Goal: Task Accomplishment & Management: Manage account settings

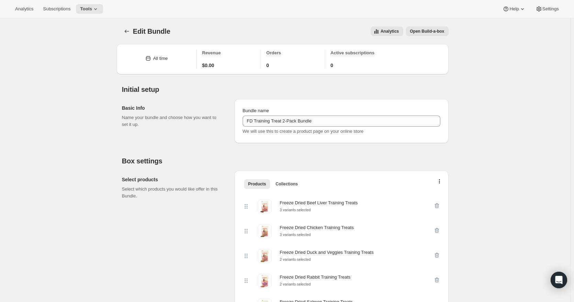
scroll to position [756, 0]
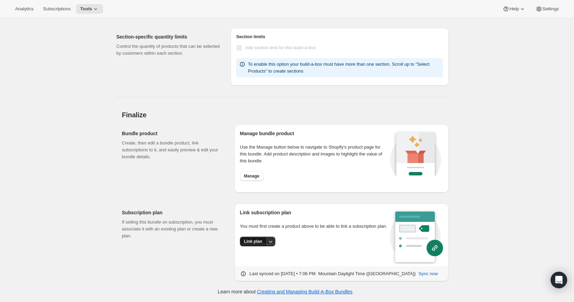
click at [263, 242] on button "Link plan" at bounding box center [253, 241] width 26 height 10
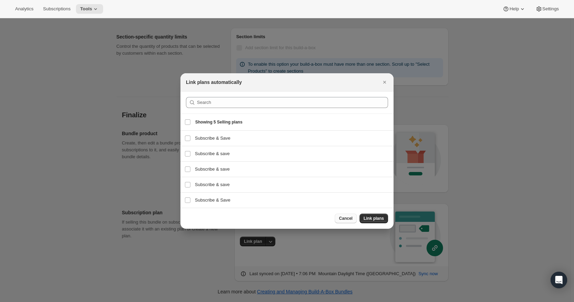
click at [348, 218] on span "Cancel" at bounding box center [345, 217] width 13 height 5
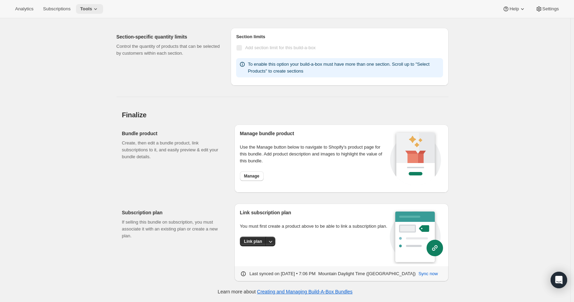
click at [92, 5] on icon at bounding box center [95, 8] width 7 height 7
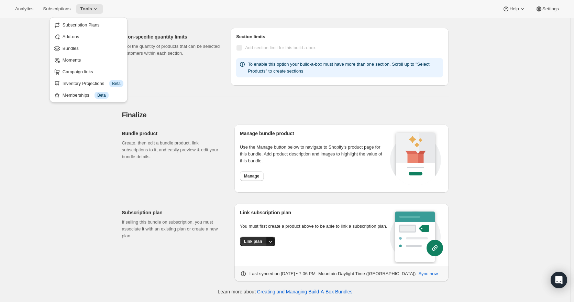
click at [272, 240] on icon "More actions" at bounding box center [270, 241] width 7 height 7
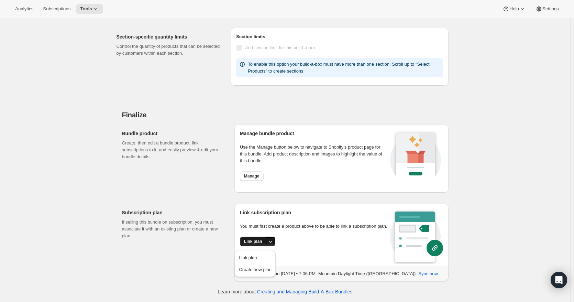
click at [258, 241] on span "Link plan" at bounding box center [253, 240] width 18 height 5
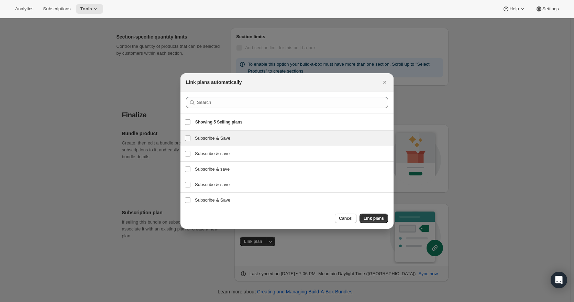
click at [187, 137] on input "Subscribe & Save" at bounding box center [187, 137] width 5 height 5
checkbox input "true"
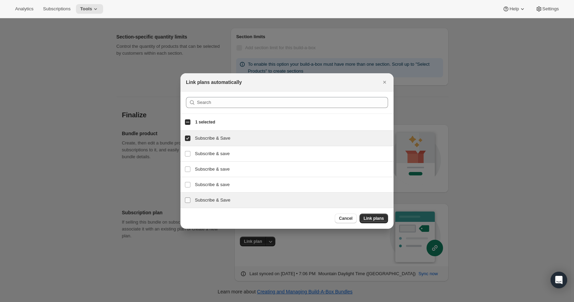
click at [183, 200] on label "Subscribe & Save" at bounding box center [187, 199] width 14 height 15
click at [185, 200] on input "Subscribe & Save" at bounding box center [187, 199] width 5 height 5
checkbox input "true"
click at [187, 137] on input "Subscribe & Save" at bounding box center [187, 137] width 5 height 5
checkbox input "false"
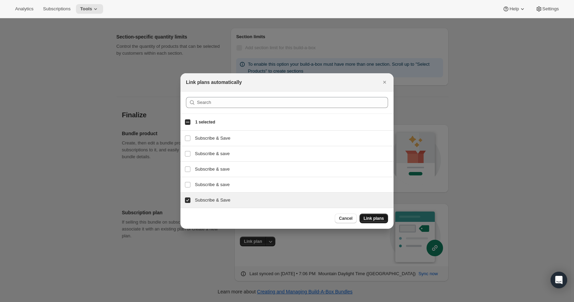
click at [377, 217] on span "Link plans" at bounding box center [373, 217] width 20 height 5
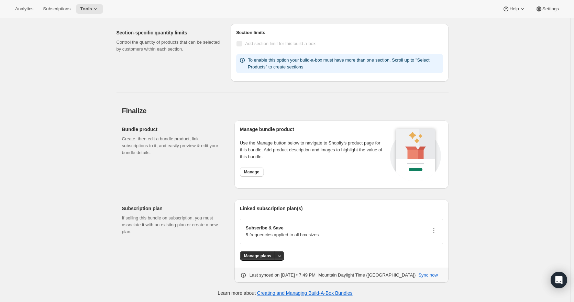
scroll to position [762, 0]
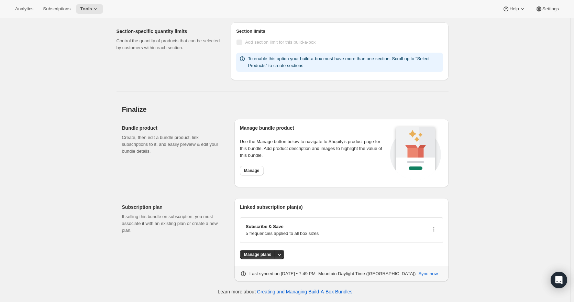
click at [435, 233] on div at bounding box center [433, 229] width 7 height 9
click at [434, 229] on icon "button" at bounding box center [433, 228] width 1 height 1
click at [431, 265] on span "Disconnect" at bounding box center [422, 267] width 22 height 5
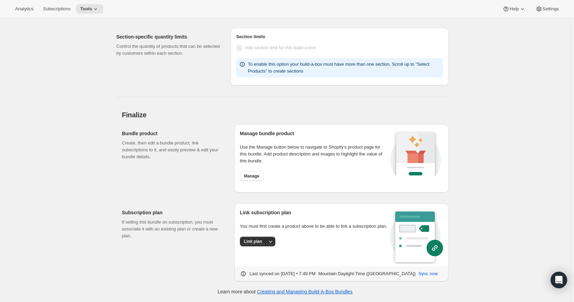
scroll to position [756, 0]
click at [250, 240] on span "Link plan" at bounding box center [253, 240] width 18 height 5
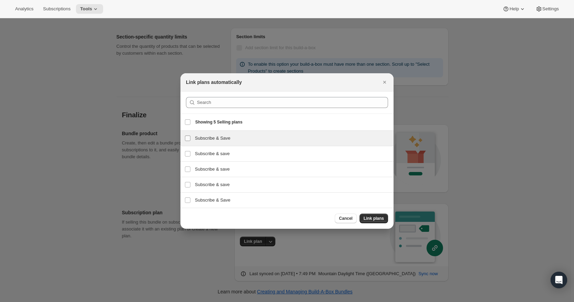
click at [188, 137] on input "Subscribe & Save" at bounding box center [187, 137] width 5 height 5
checkbox input "true"
click at [378, 218] on span "Link plans" at bounding box center [373, 217] width 20 height 5
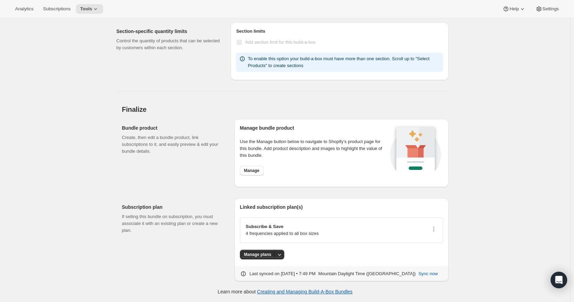
scroll to position [762, 0]
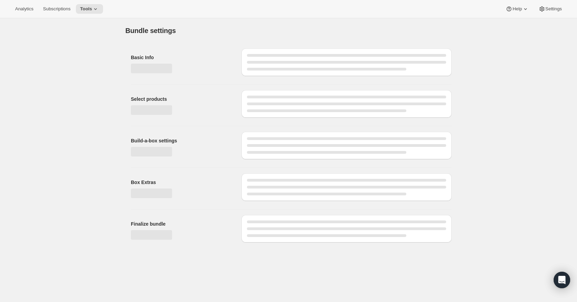
type input "FD Training Treat 2-Pack Bundle"
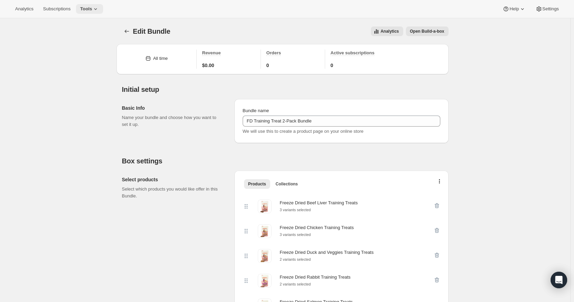
click at [89, 8] on span "Tools" at bounding box center [86, 8] width 12 height 5
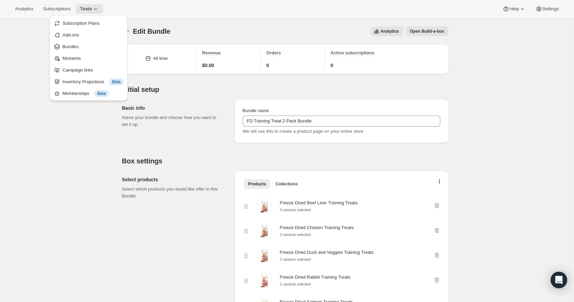
click at [82, 23] on span "Subscription Plans" at bounding box center [81, 23] width 37 height 5
